Goal: Task Accomplishment & Management: Manage account settings

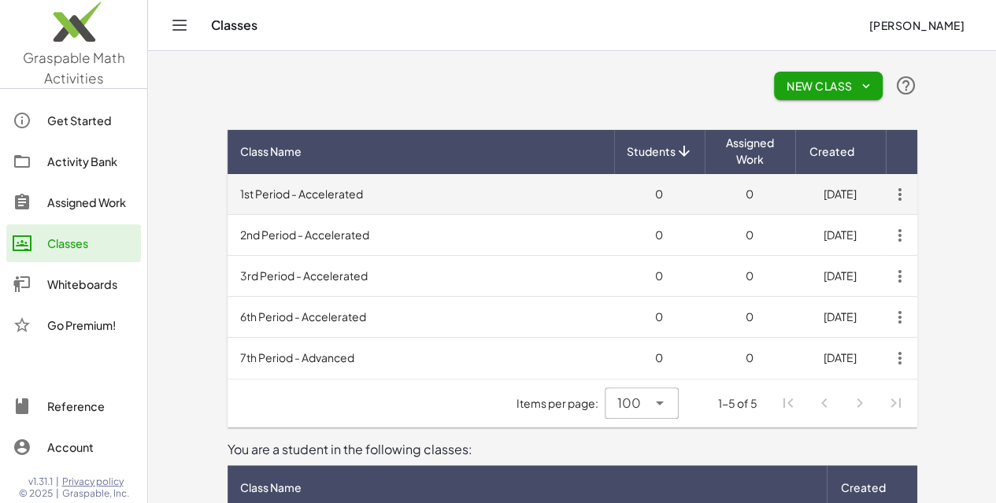
click at [914, 192] on icon "button" at bounding box center [900, 194] width 28 height 28
click at [326, 193] on td "1st Period - Accelerated" at bounding box center [421, 194] width 387 height 41
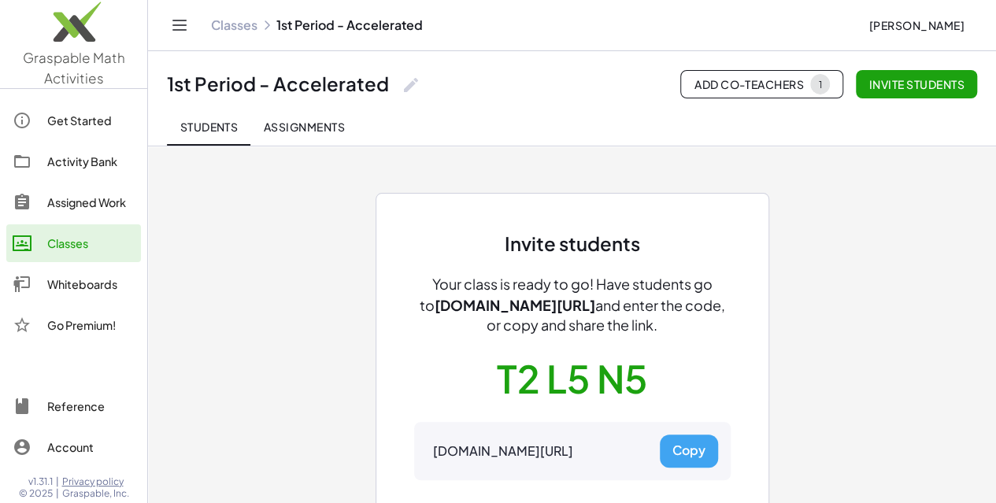
click at [688, 447] on button "Copy" at bounding box center [689, 451] width 58 height 33
click at [225, 28] on link "Classes" at bounding box center [234, 25] width 46 height 16
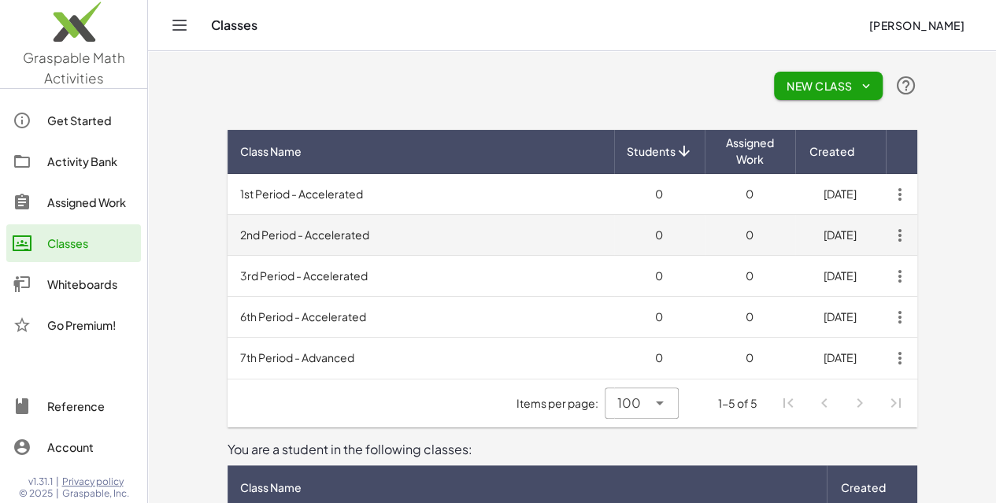
click at [254, 235] on td "2nd Period - Accelerated" at bounding box center [421, 235] width 387 height 41
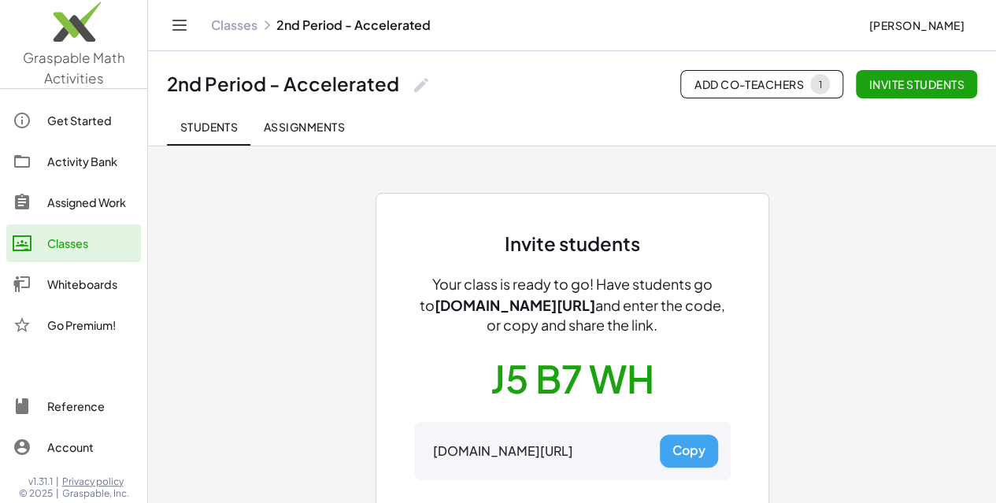
click at [691, 455] on button "Copy" at bounding box center [689, 451] width 58 height 33
click at [239, 26] on link "Classes" at bounding box center [234, 25] width 46 height 16
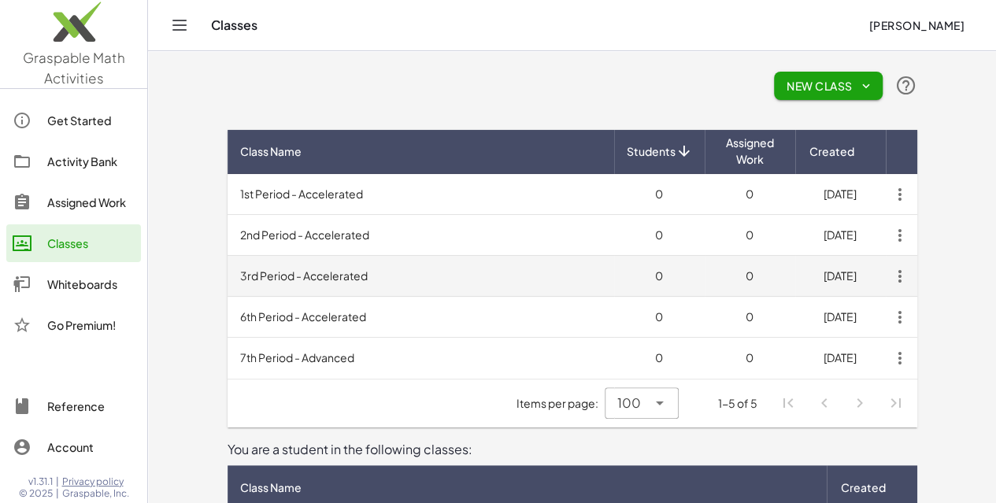
click at [250, 273] on td "3rd Period - Accelerated" at bounding box center [421, 276] width 387 height 41
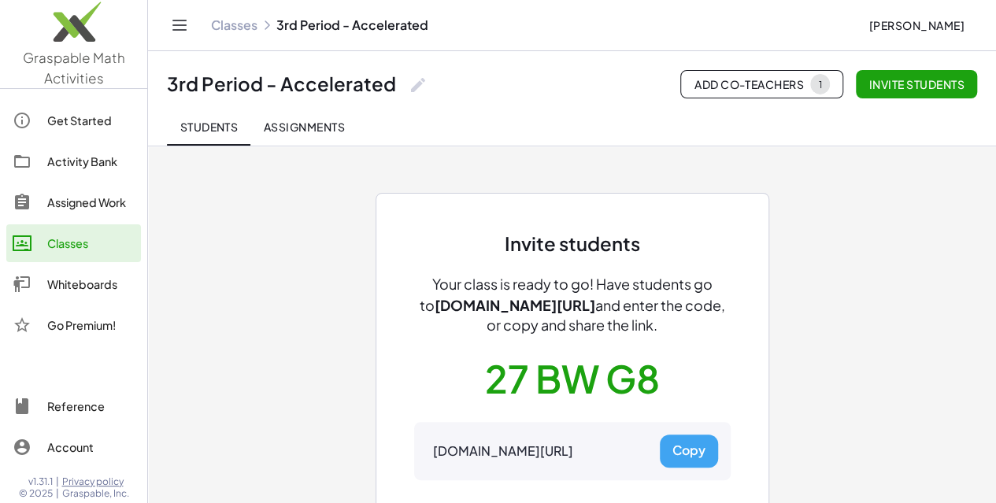
click at [690, 453] on button "Copy" at bounding box center [689, 451] width 58 height 33
click at [235, 24] on link "Classes" at bounding box center [234, 25] width 46 height 16
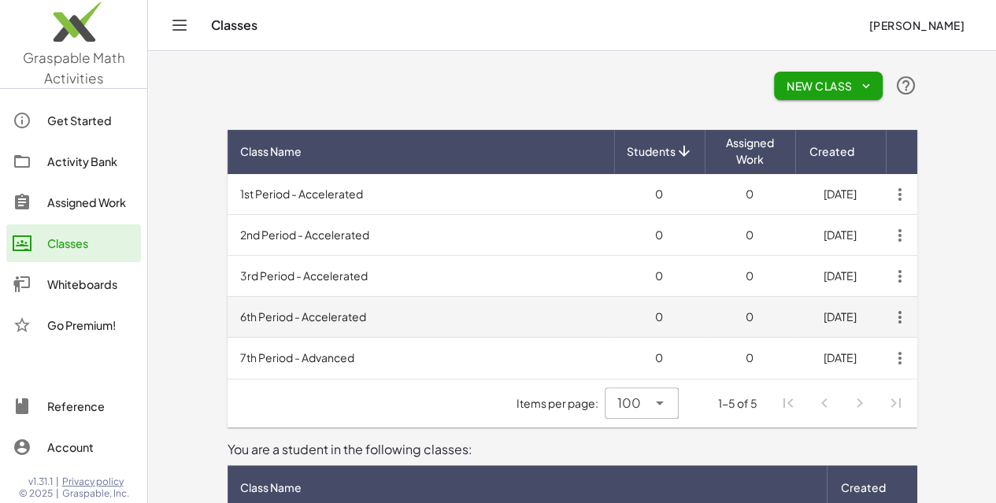
click at [241, 319] on td "6th Period - Accelerated" at bounding box center [421, 317] width 387 height 41
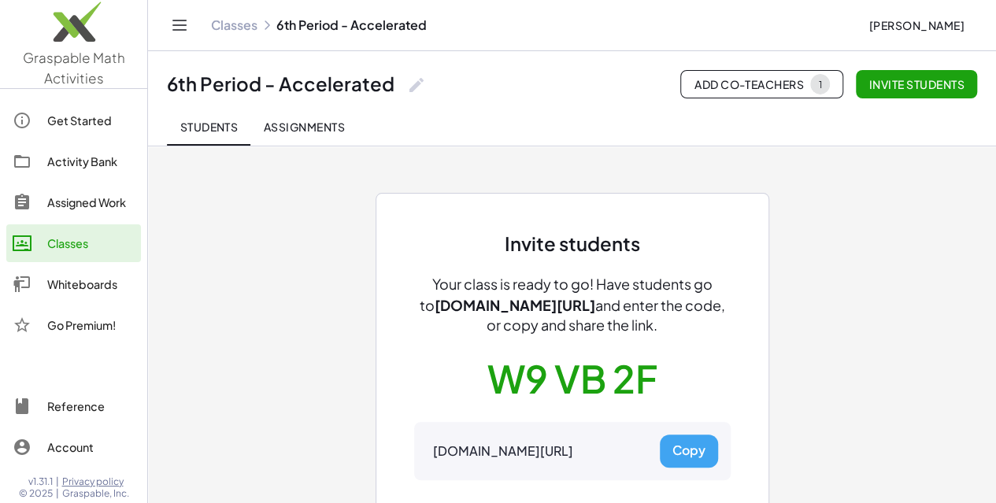
click at [683, 440] on button "Copy" at bounding box center [689, 451] width 58 height 33
click at [233, 28] on link "Classes" at bounding box center [234, 25] width 46 height 16
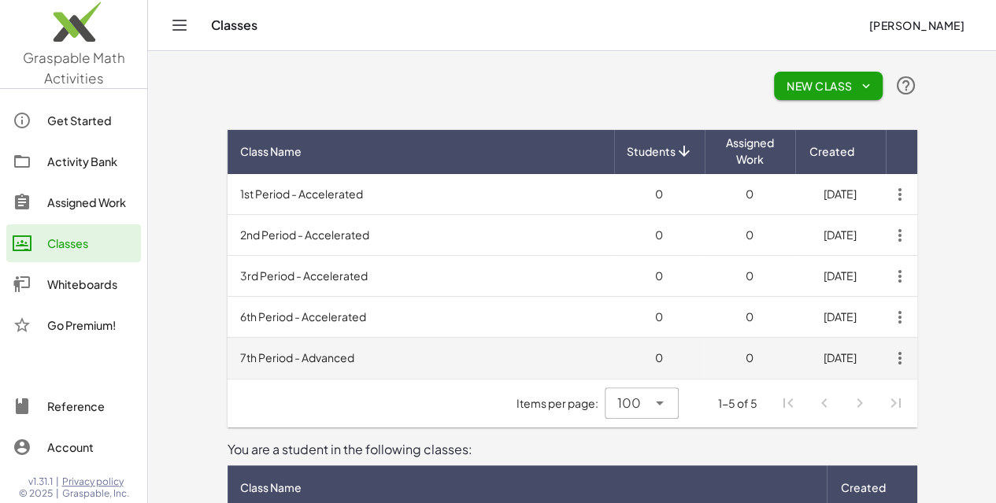
click at [228, 354] on td "7th Period - Advanced" at bounding box center [421, 358] width 387 height 41
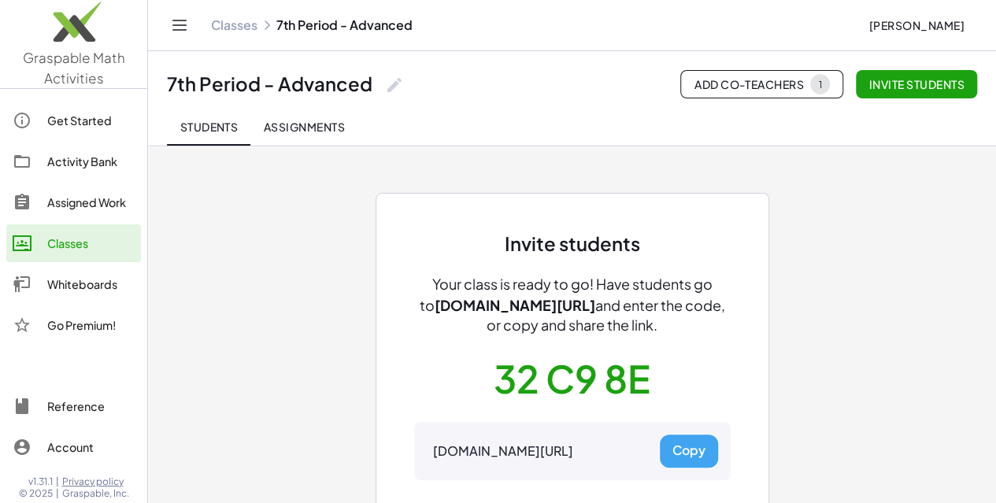
click at [704, 447] on button "Copy" at bounding box center [689, 451] width 58 height 33
